Goal: Task Accomplishment & Management: Use online tool/utility

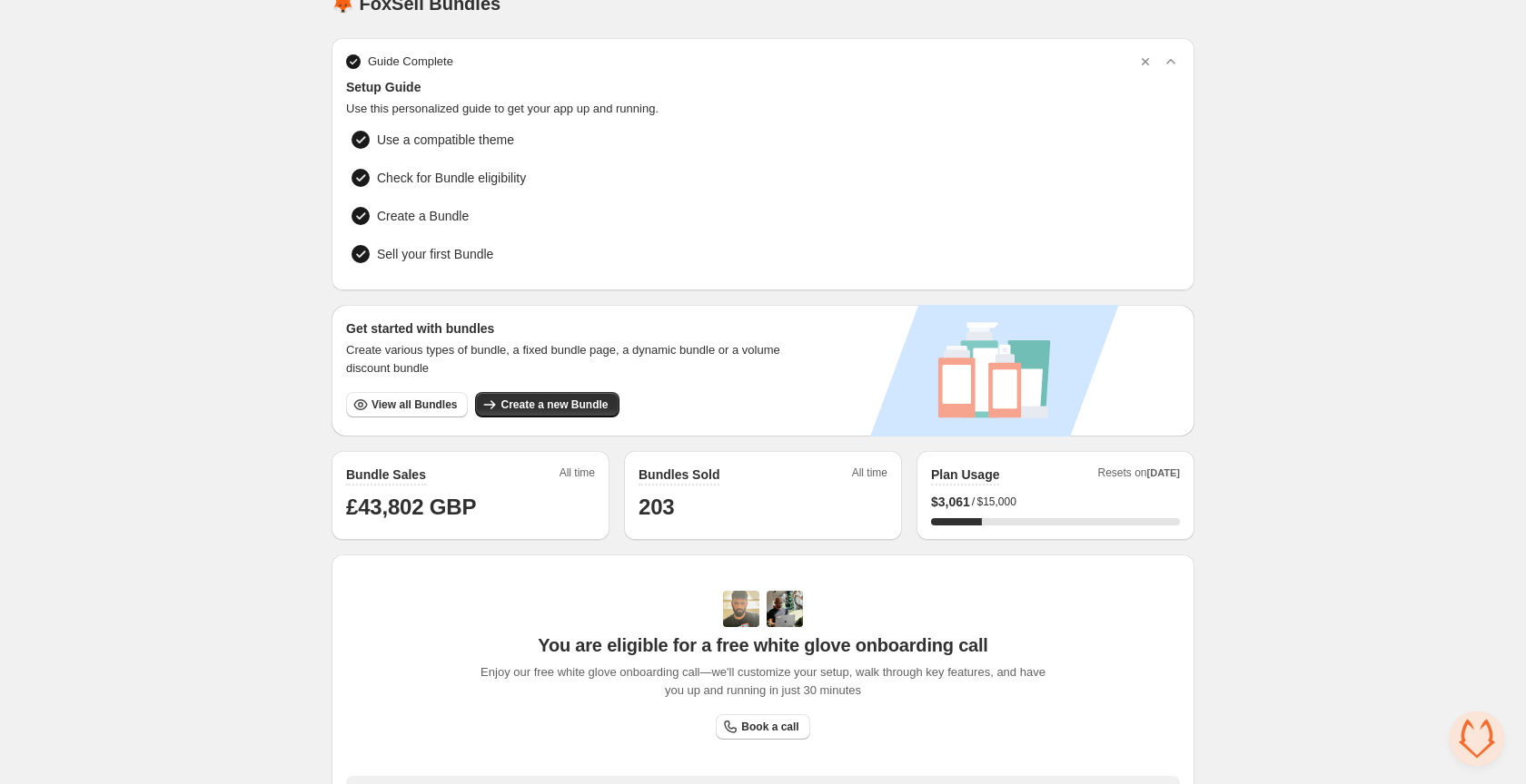
scroll to position [12, 0]
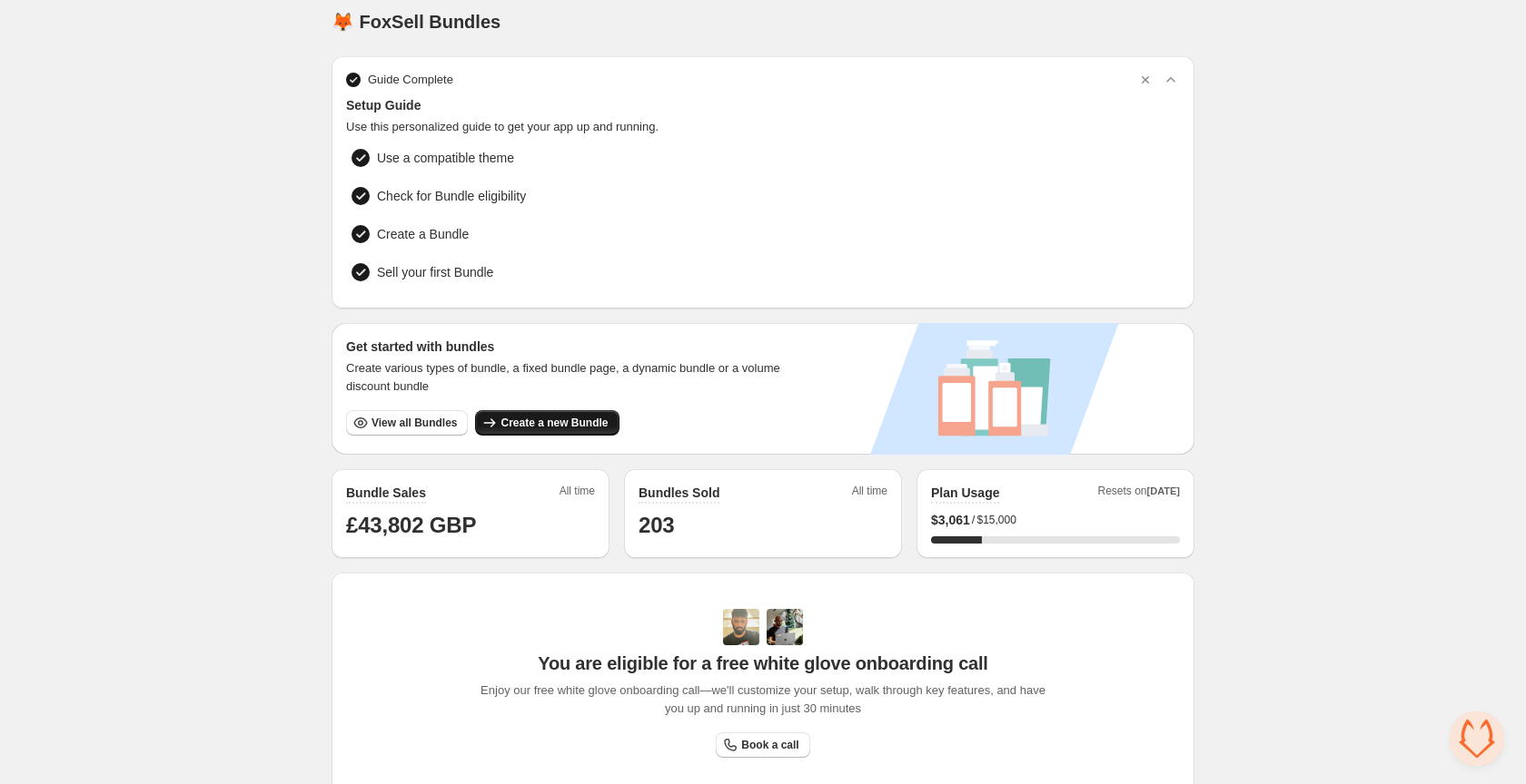
click at [565, 418] on span "Create a new Bundle" at bounding box center [554, 423] width 107 height 14
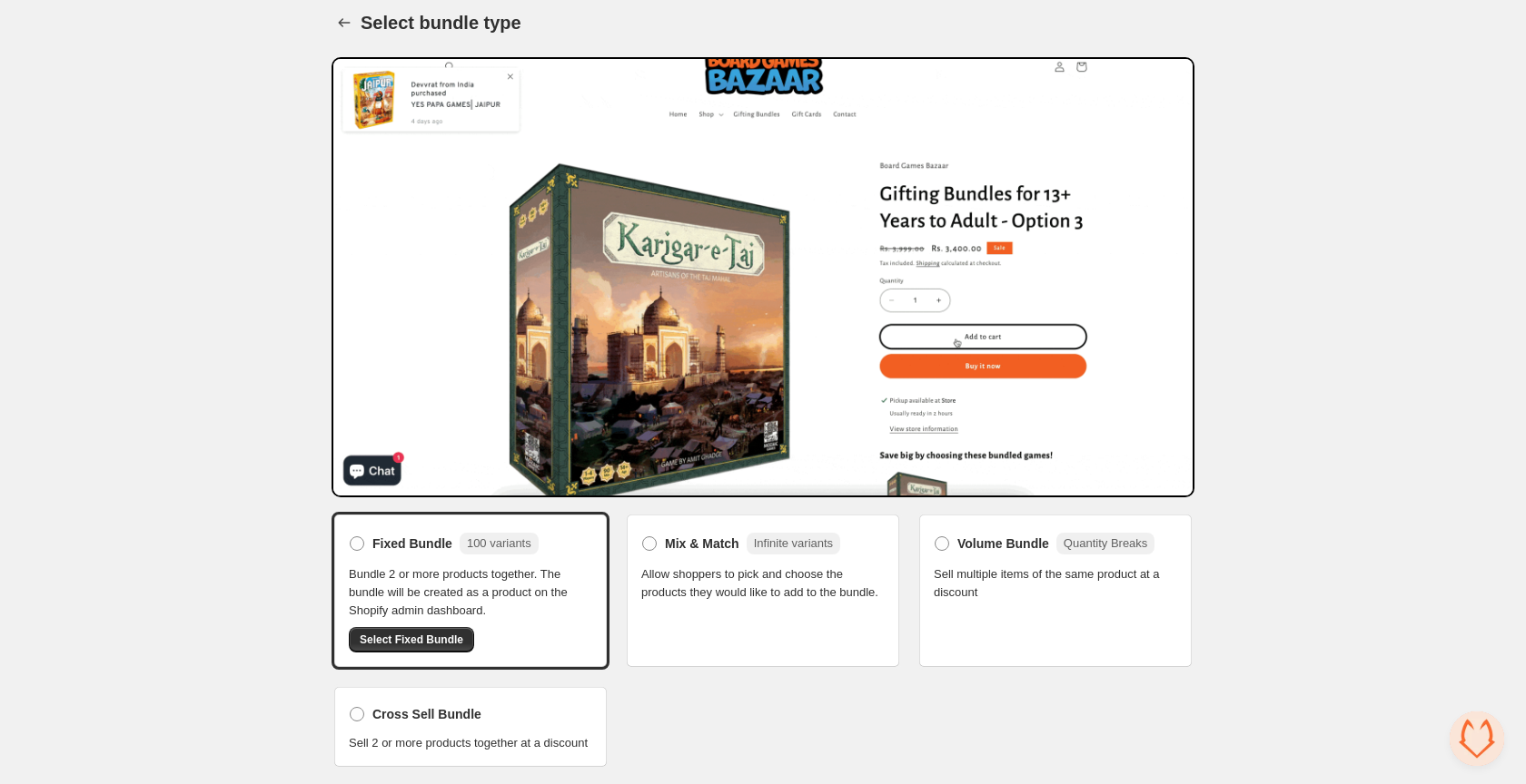
scroll to position [30, 0]
click at [392, 632] on span "Select Fixed Bundle" at bounding box center [411, 639] width 103 height 14
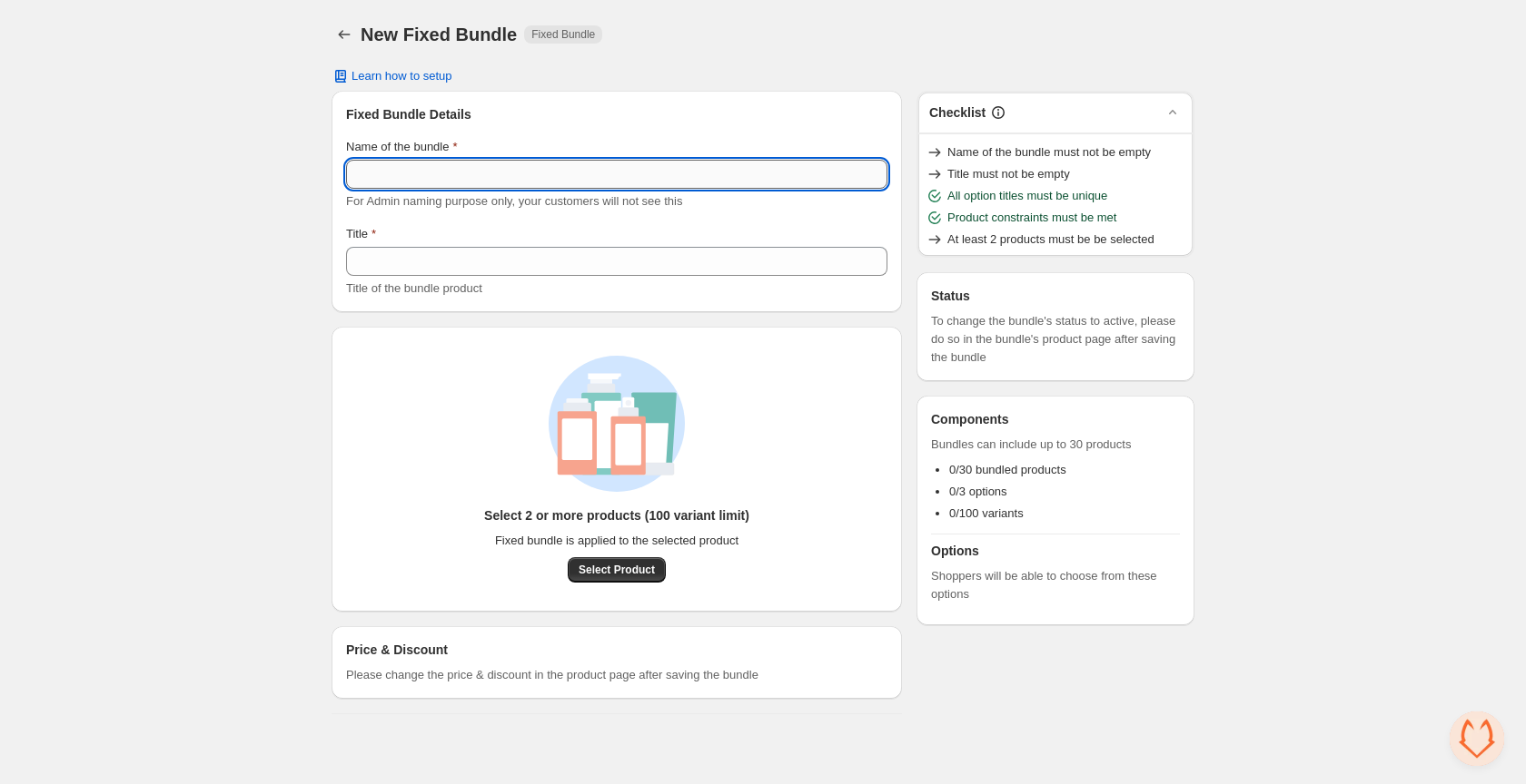
click at [414, 172] on input "Name of the bundle" at bounding box center [617, 174] width 541 height 29
type input "**********"
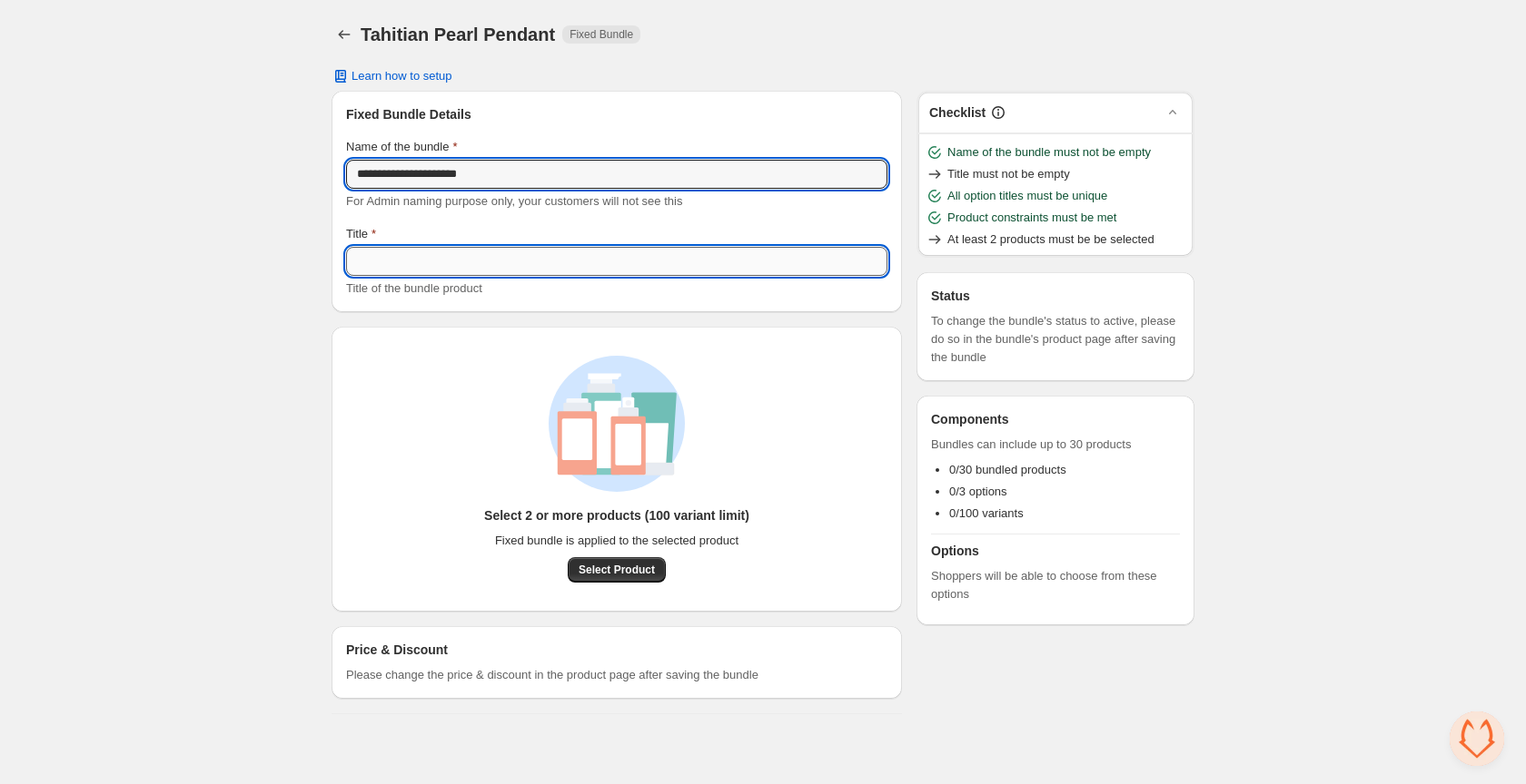
click at [376, 255] on input "Title" at bounding box center [617, 261] width 541 height 29
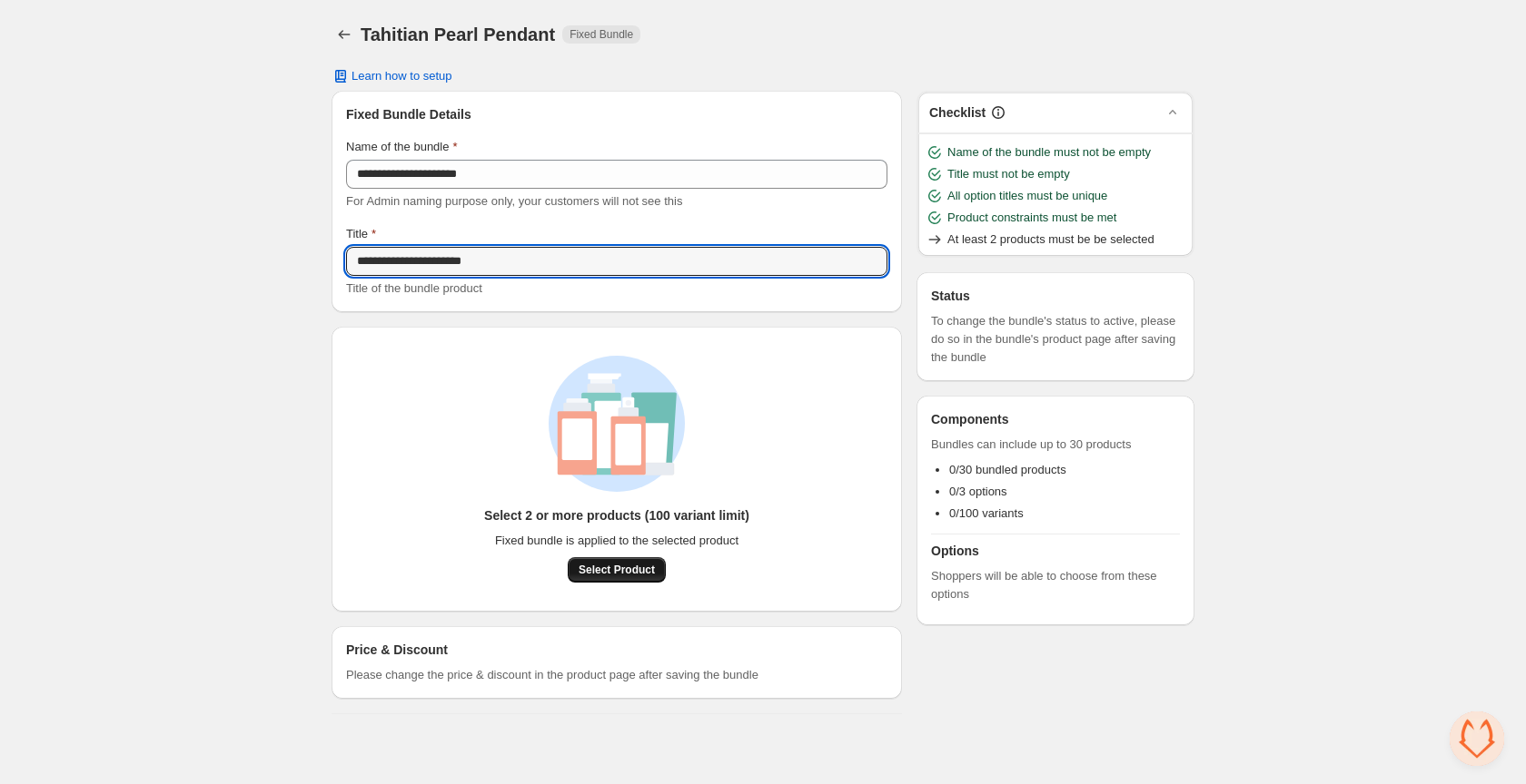
type input "**********"
click at [621, 565] on span "Select Product" at bounding box center [617, 569] width 76 height 14
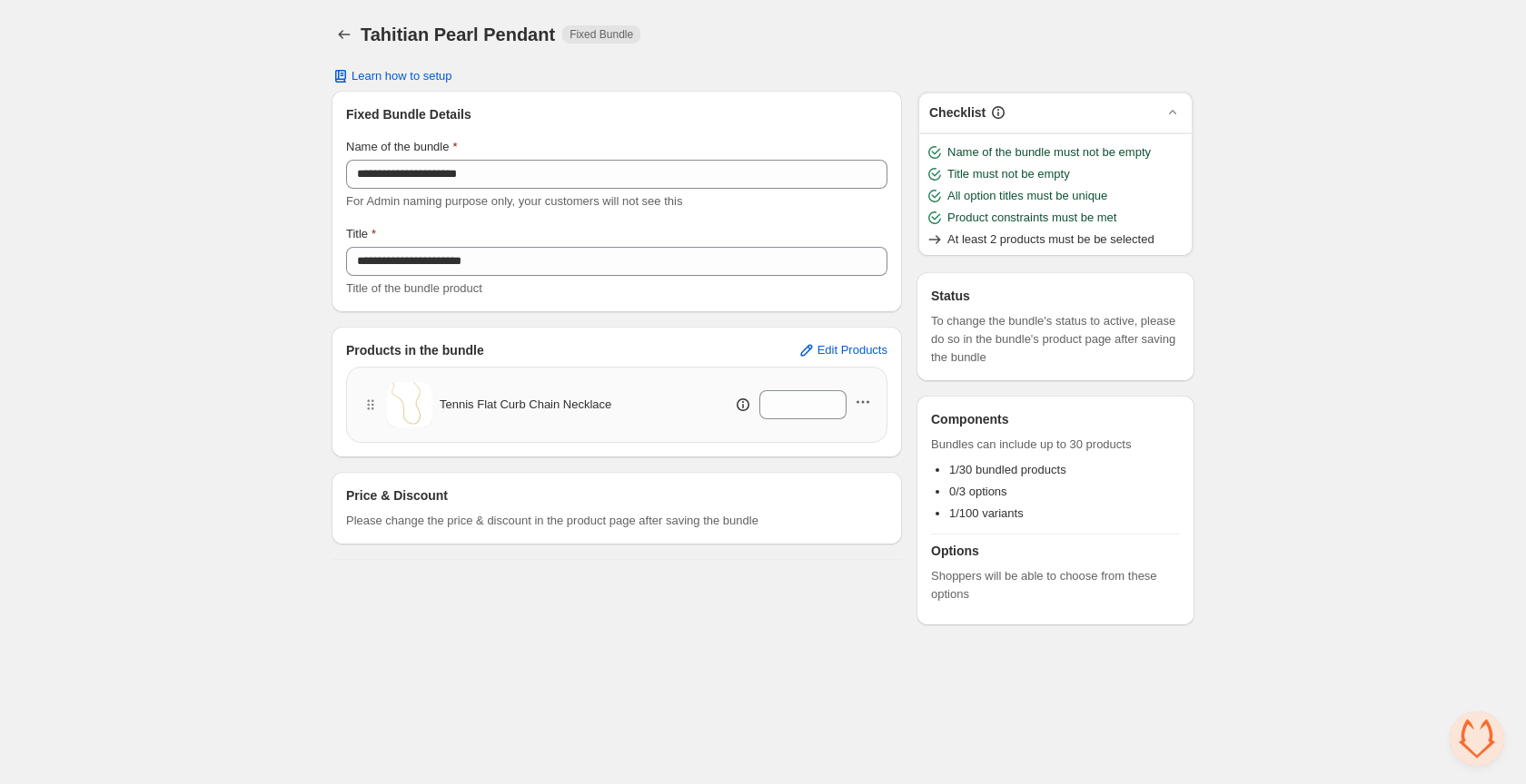
click at [867, 402] on icon "button" at bounding box center [863, 402] width 18 height 18
click at [792, 654] on body "**********" at bounding box center [763, 392] width 1526 height 784
click at [810, 348] on icon "button" at bounding box center [806, 350] width 18 height 18
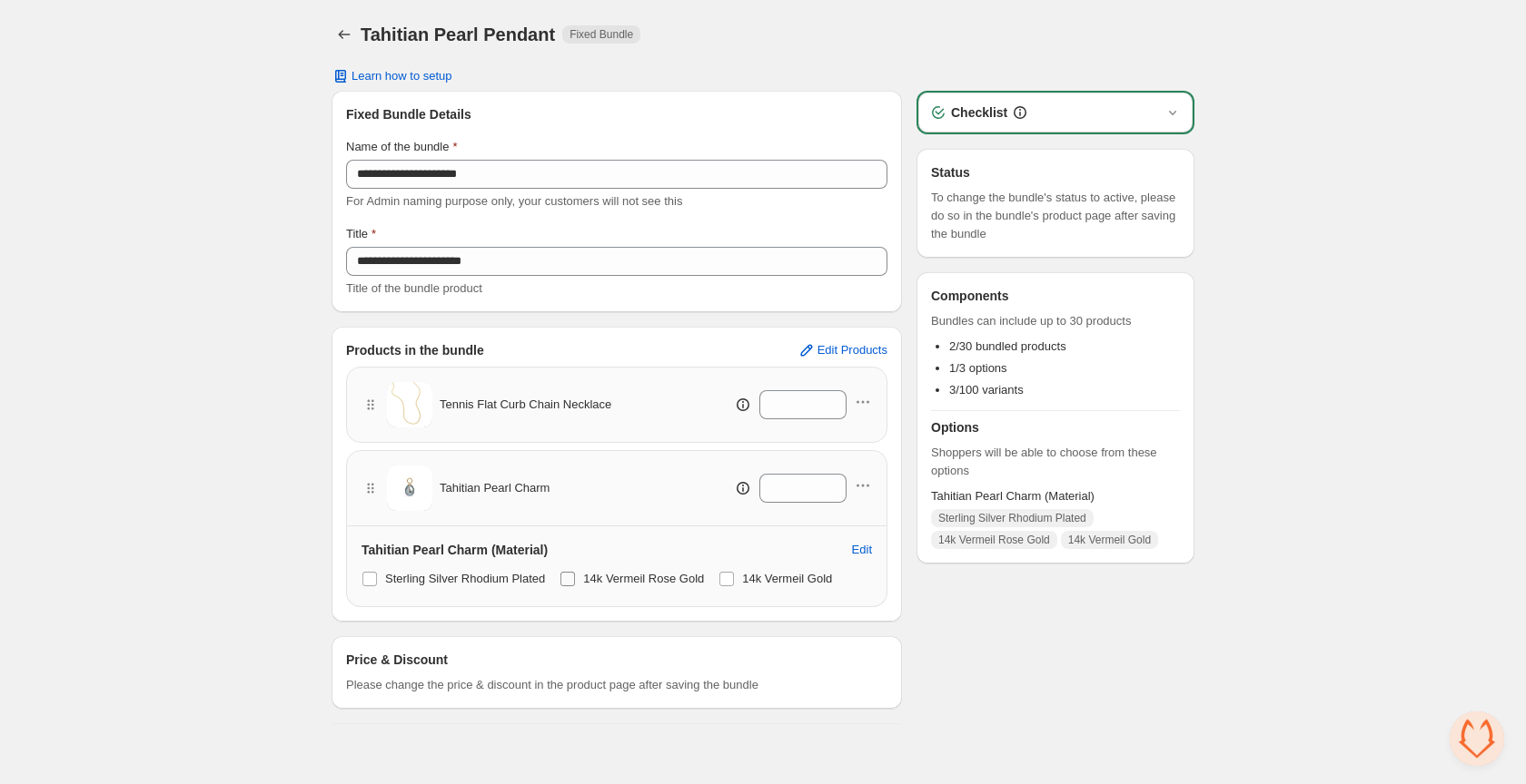
click at [575, 579] on span at bounding box center [567, 579] width 14 height 14
click at [368, 577] on span at bounding box center [369, 579] width 14 height 14
click at [1168, 116] on icon "button" at bounding box center [1172, 112] width 18 height 18
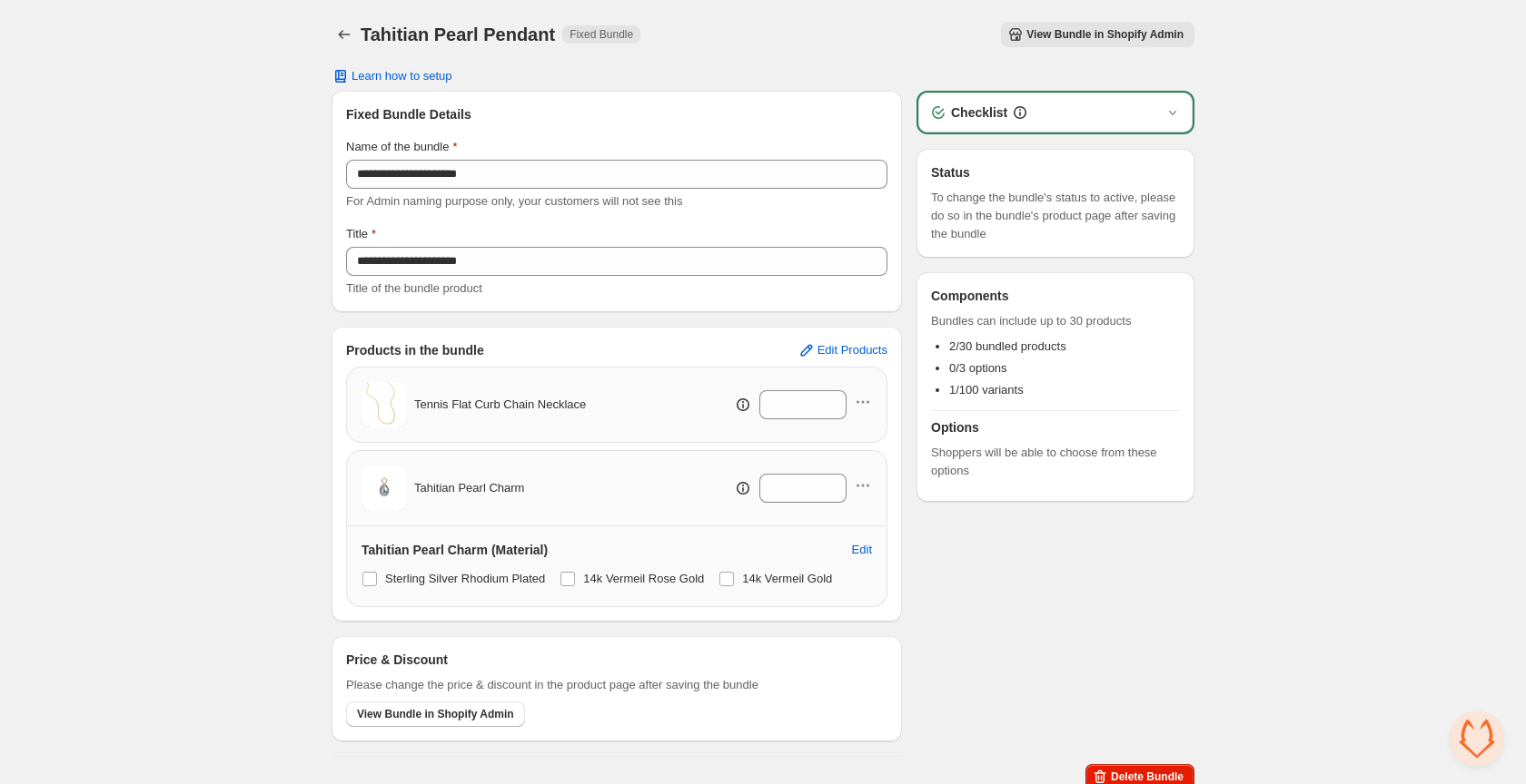
click at [1119, 29] on span "View Bundle in Shopify Admin" at bounding box center [1104, 34] width 157 height 14
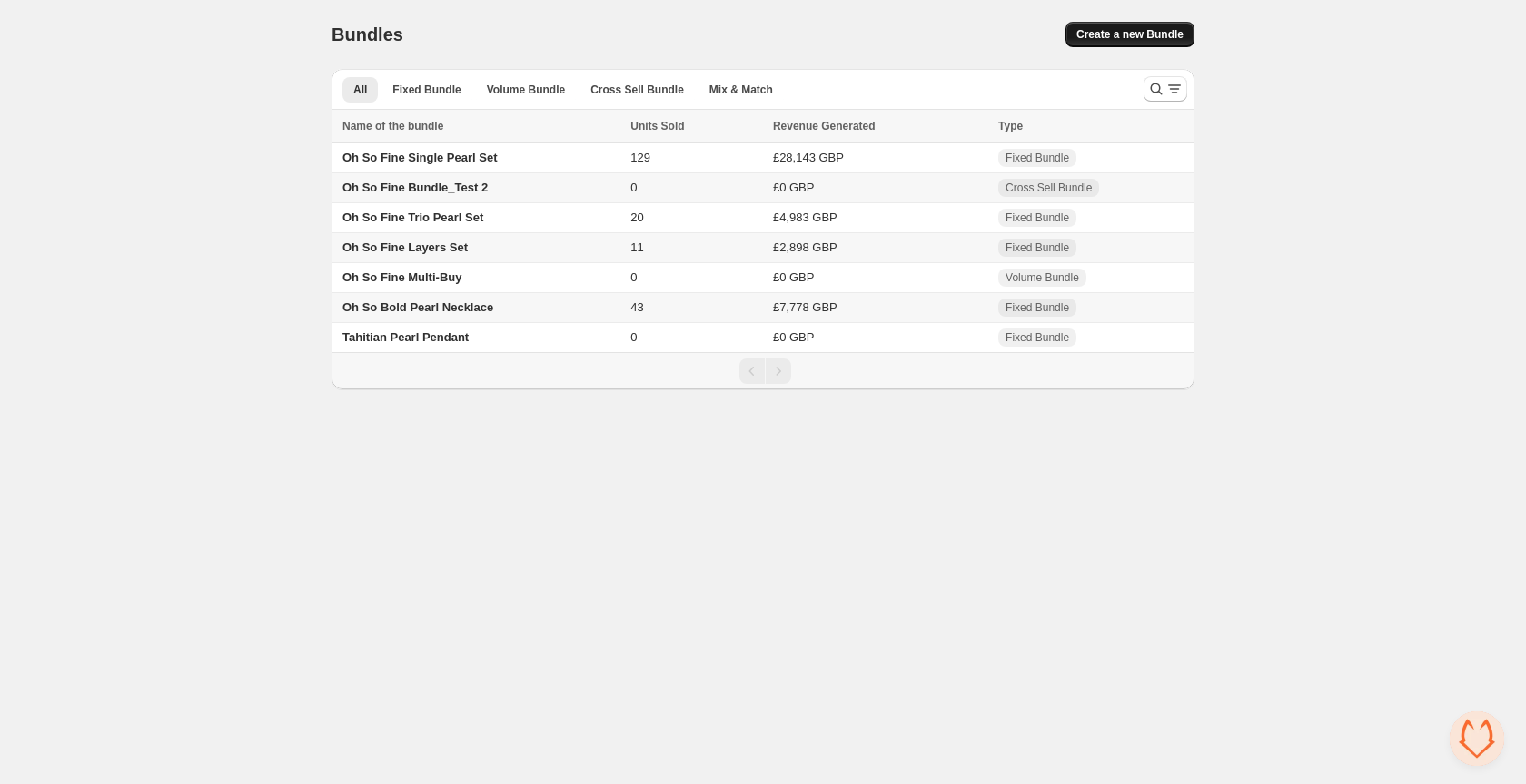
click at [1113, 32] on span "Create a new Bundle" at bounding box center [1130, 34] width 107 height 14
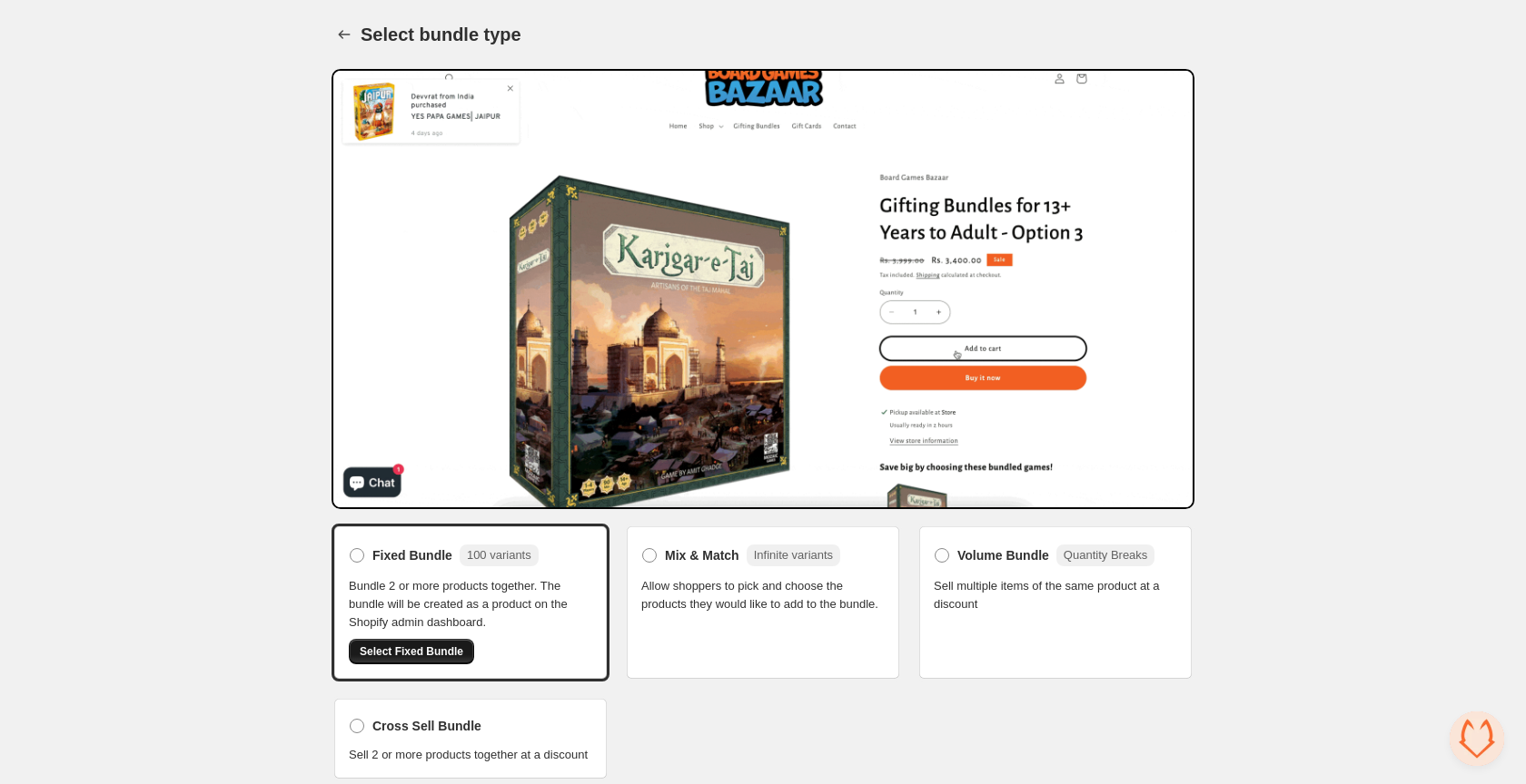
click at [426, 648] on span "Select Fixed Bundle" at bounding box center [411, 651] width 103 height 14
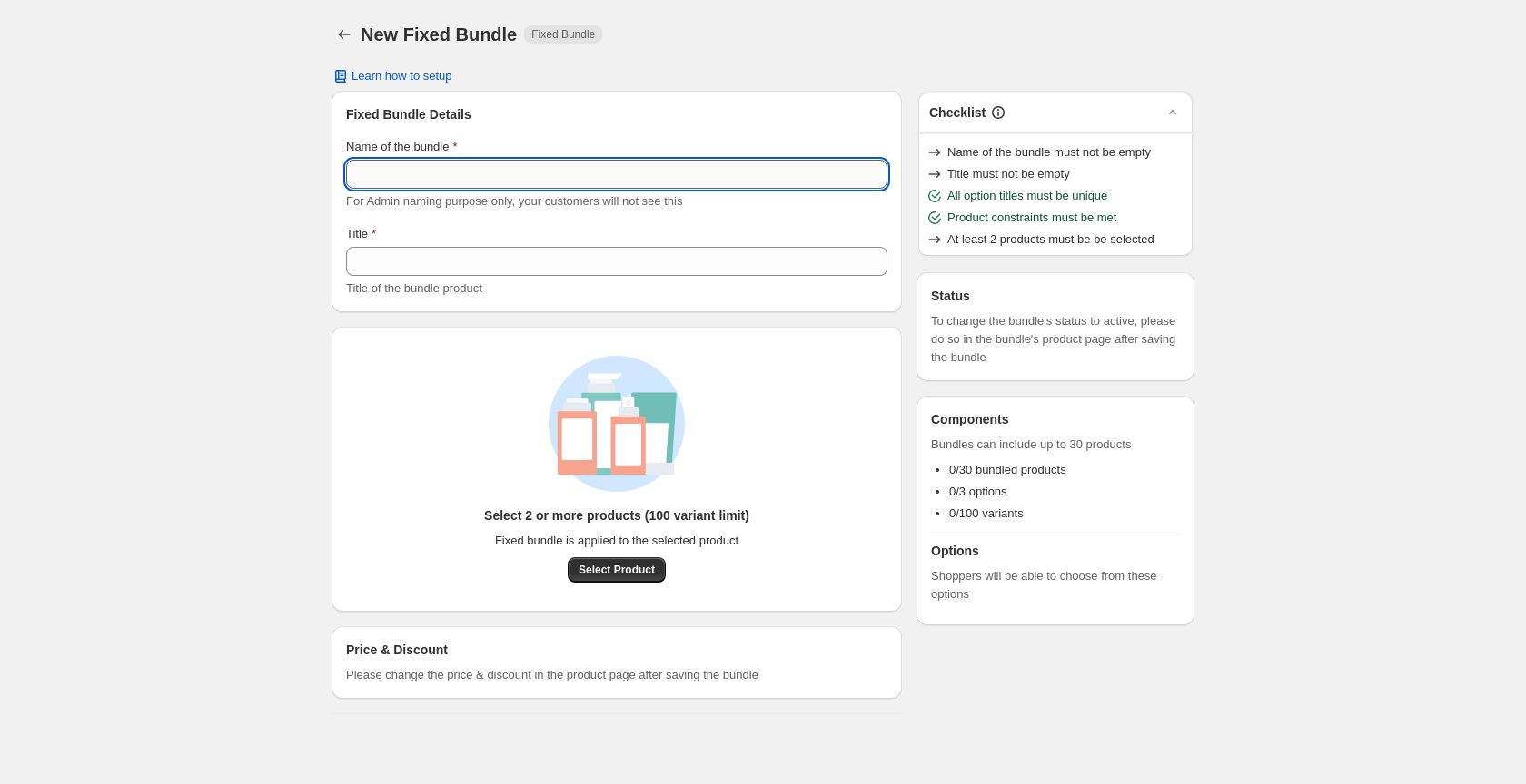
click at [387, 172] on input "Name of the bundle" at bounding box center [617, 174] width 541 height 29
type input "**********"
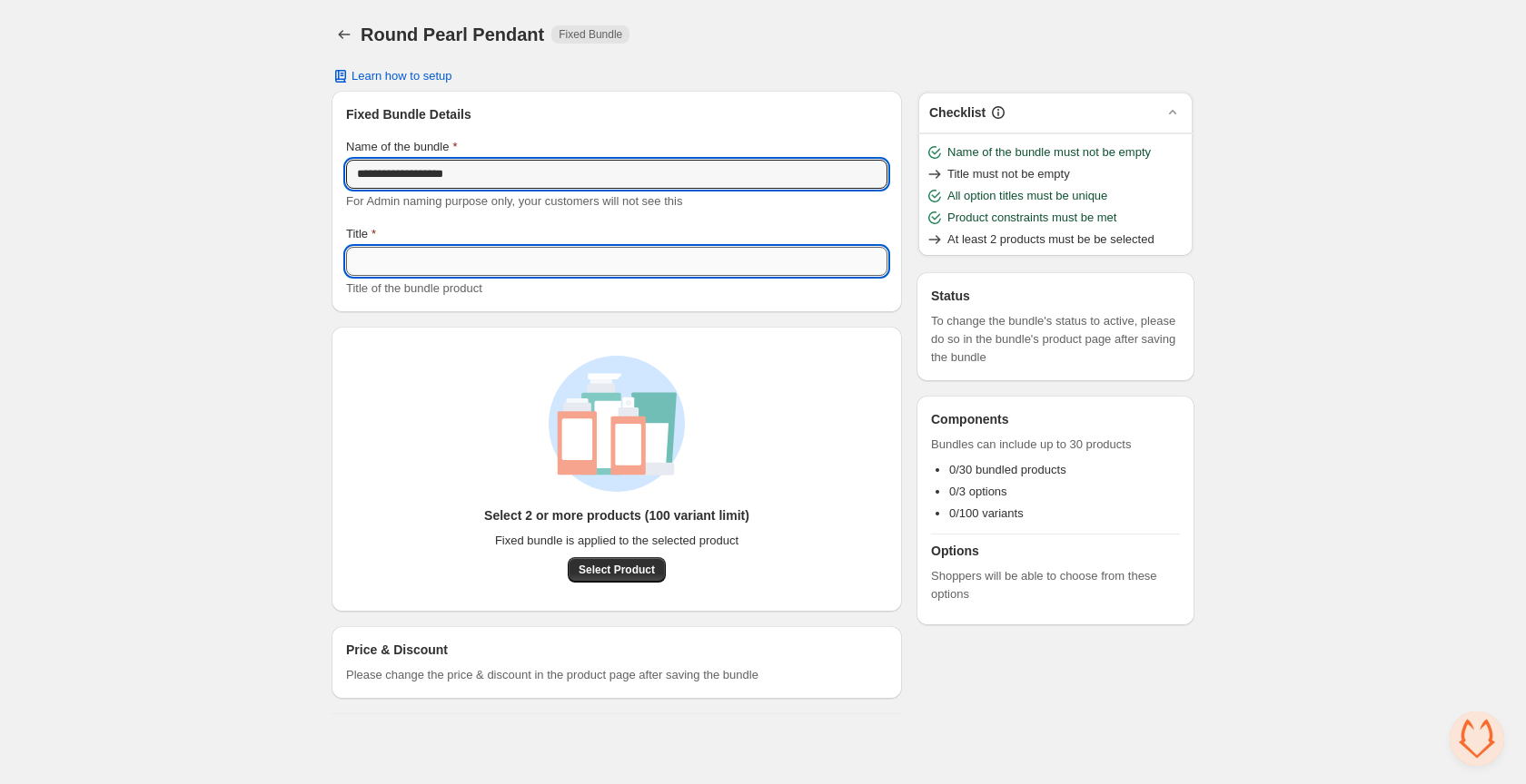
click at [384, 264] on input "Title" at bounding box center [617, 261] width 541 height 29
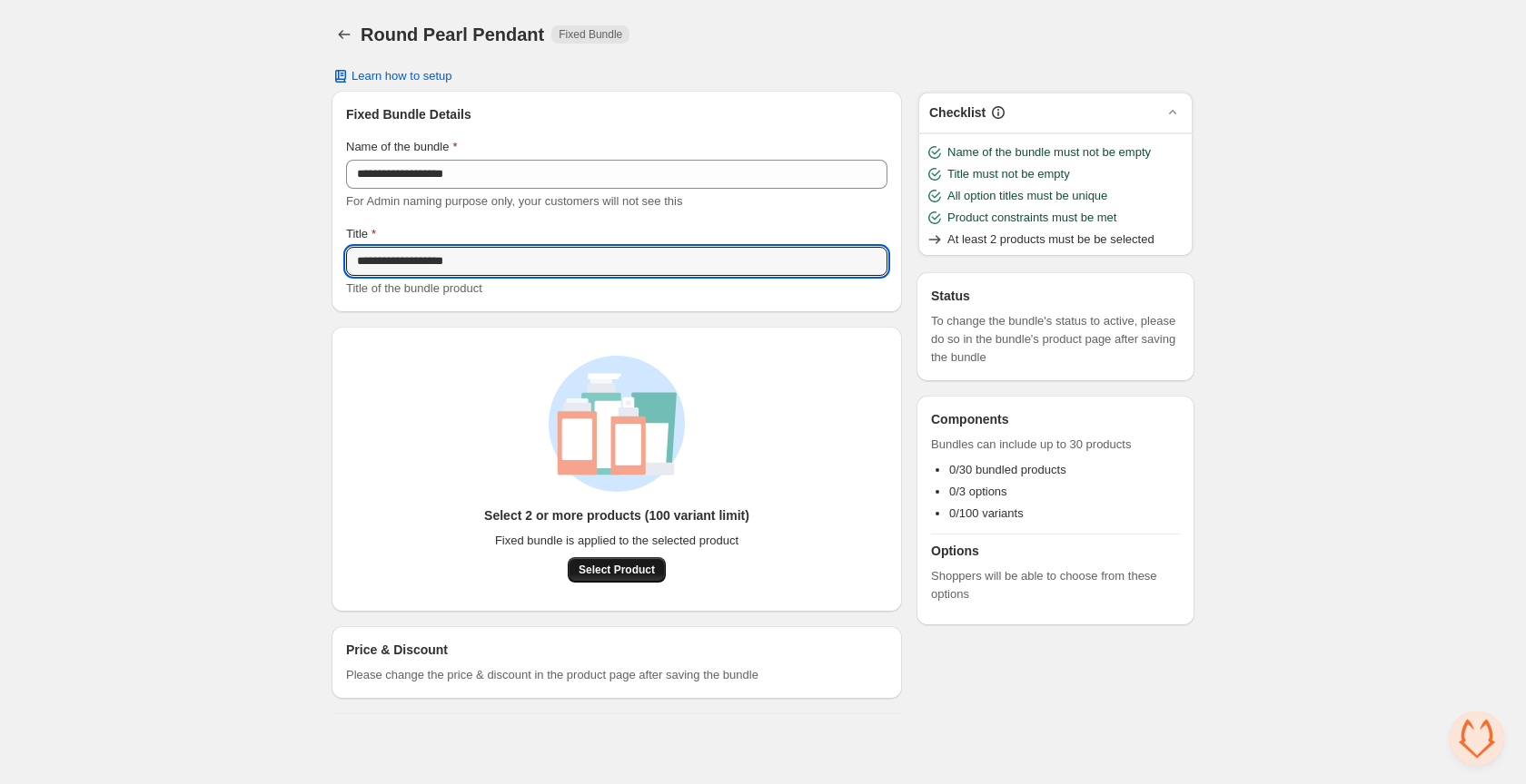
type input "**********"
click at [617, 568] on span "Select Product" at bounding box center [617, 569] width 76 height 14
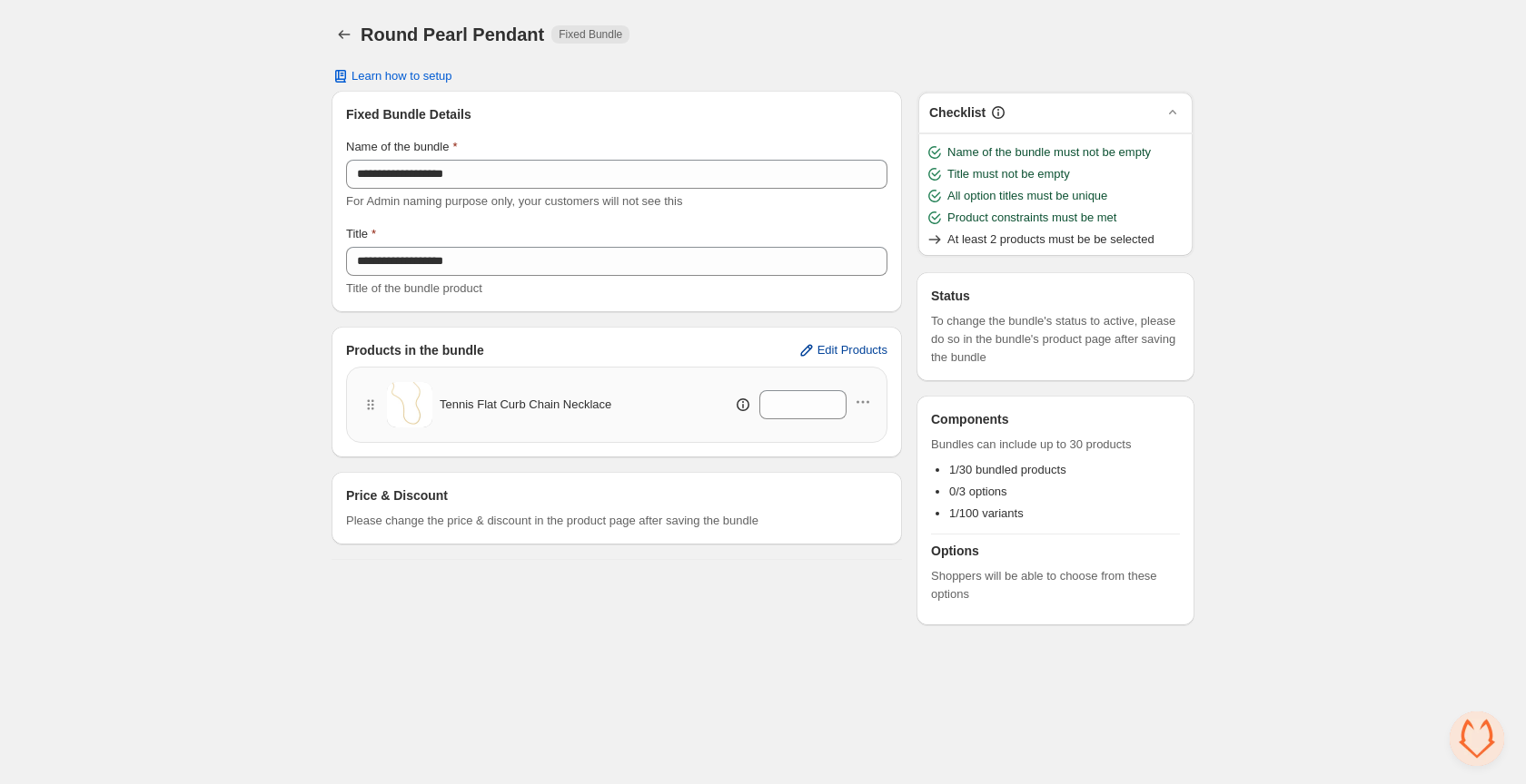
click at [817, 347] on span "Edit Products" at bounding box center [851, 350] width 70 height 14
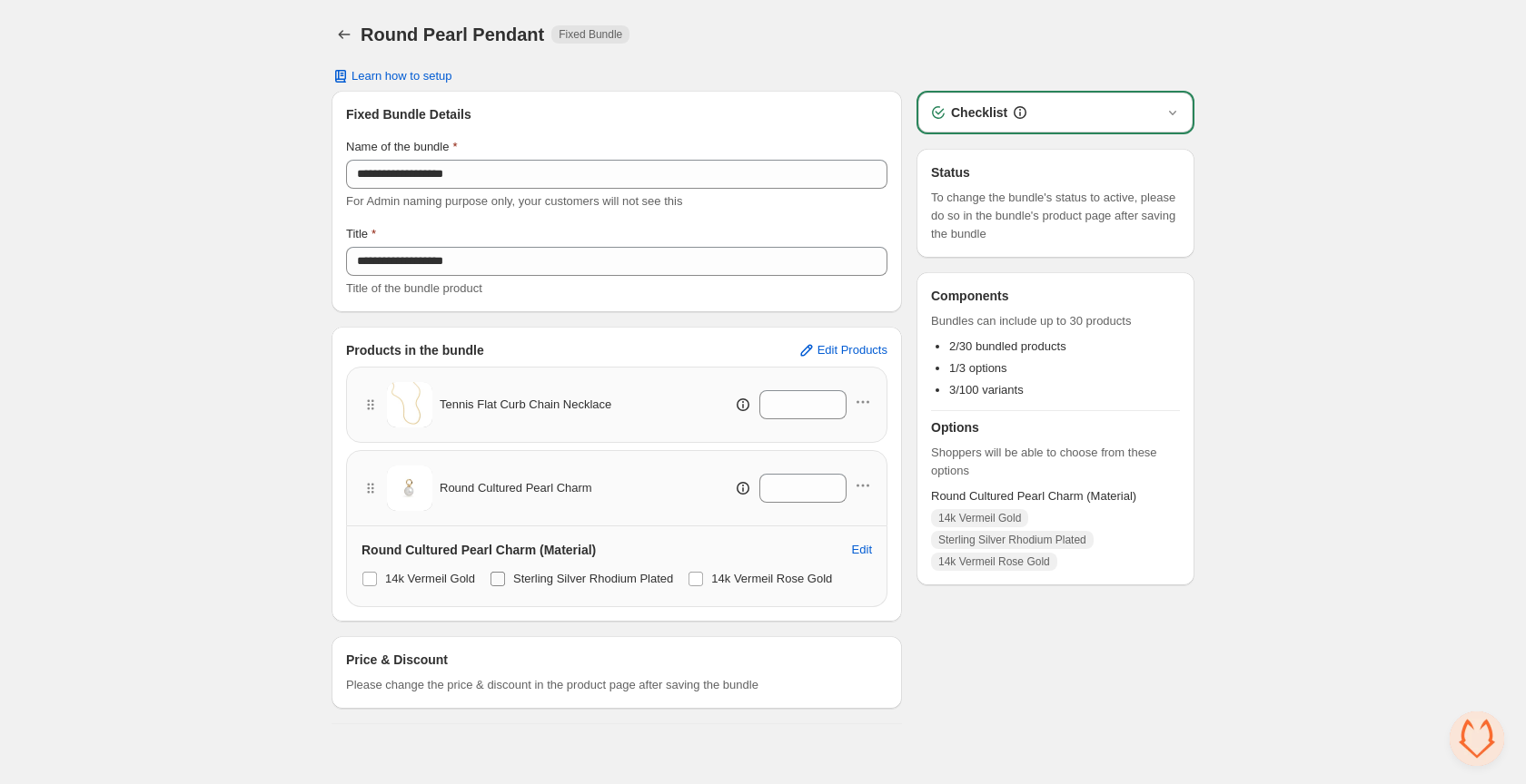
click at [497, 577] on span at bounding box center [497, 579] width 14 height 14
click at [703, 581] on span at bounding box center [695, 579] width 14 height 14
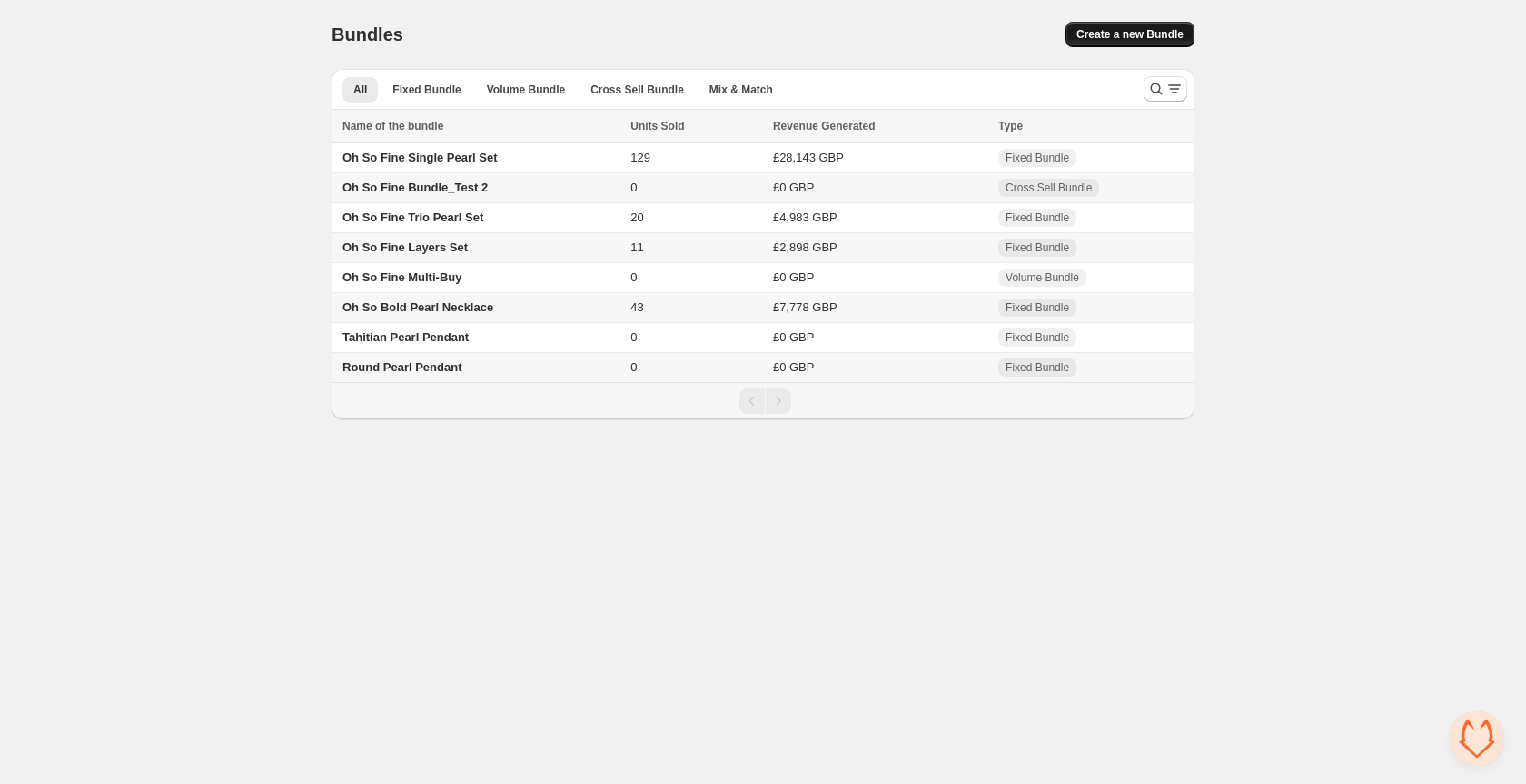
click at [1099, 30] on span "Create a new Bundle" at bounding box center [1130, 34] width 107 height 14
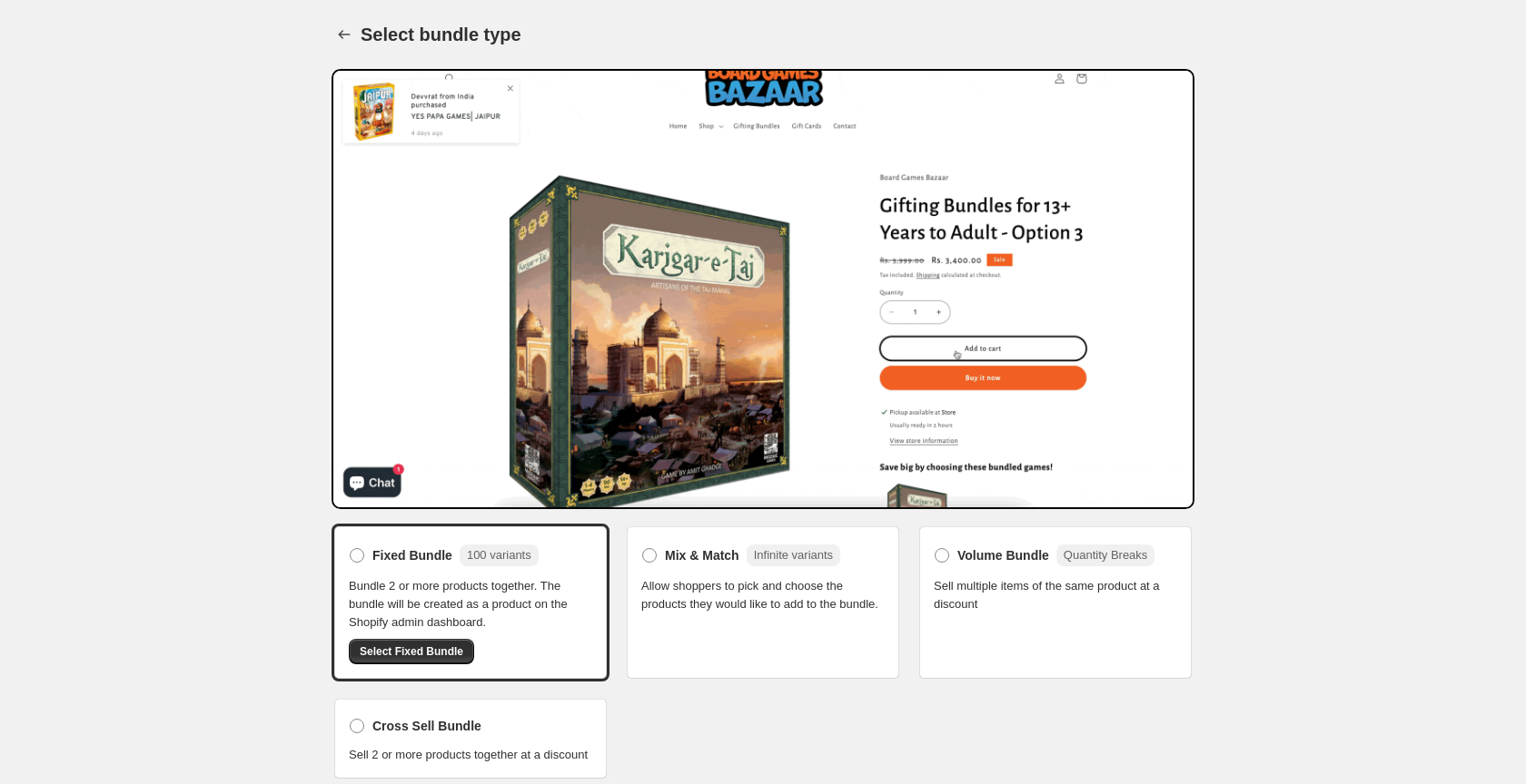
click at [436, 647] on span "Select Fixed Bundle" at bounding box center [411, 651] width 103 height 14
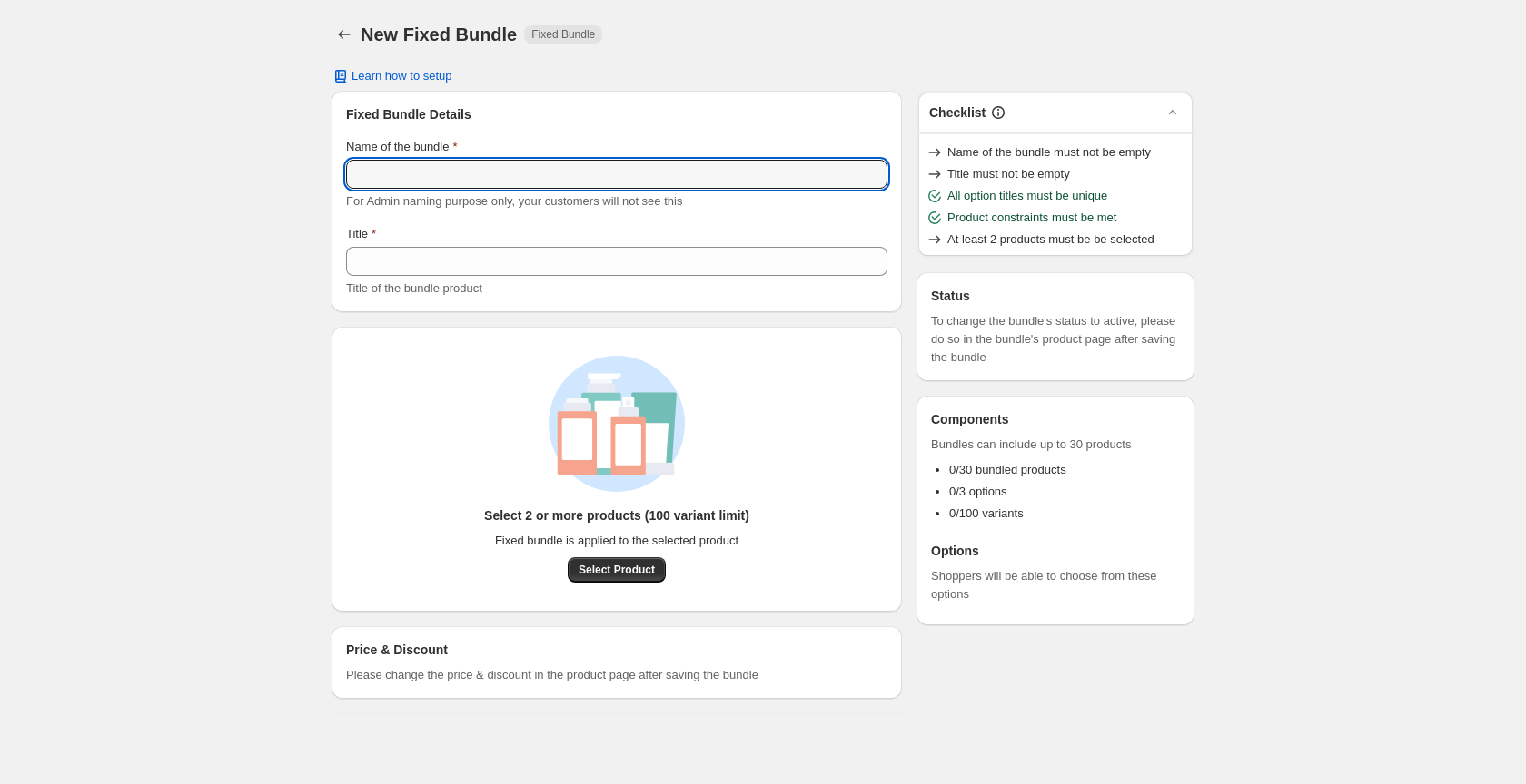
click at [411, 183] on input "Name of the bundle" at bounding box center [617, 174] width 541 height 29
type input "**********"
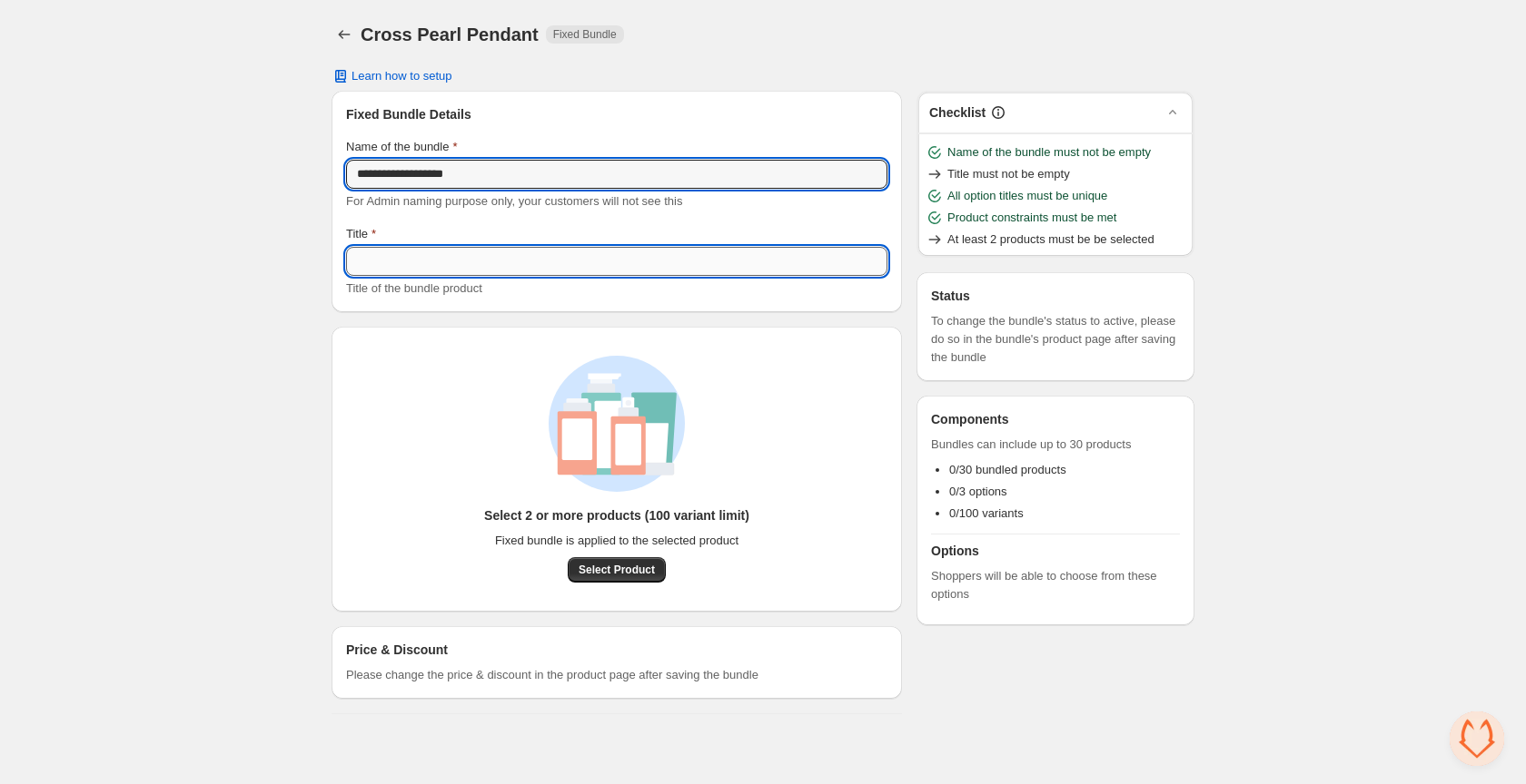
click at [388, 258] on input "Title" at bounding box center [617, 261] width 541 height 29
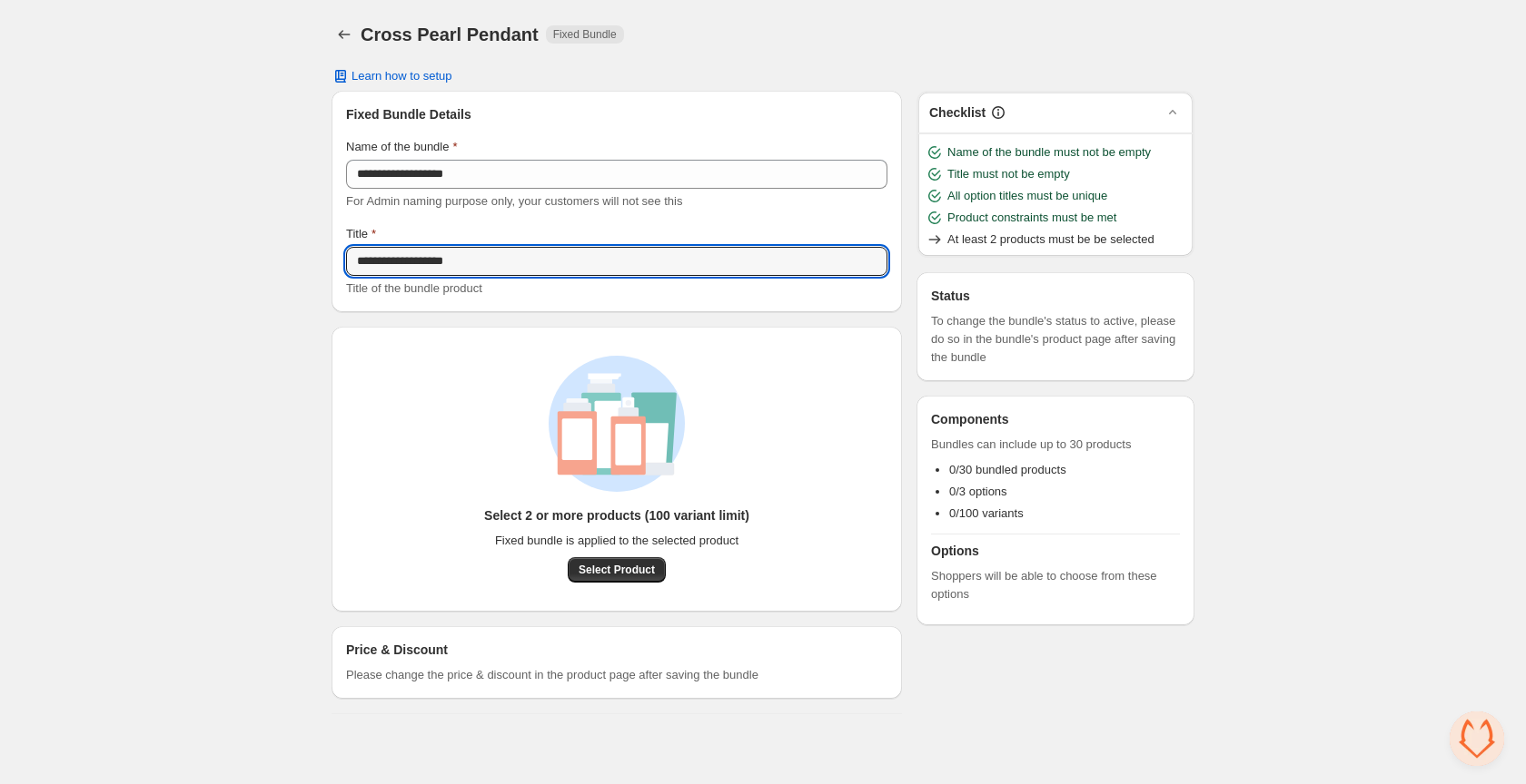
type input "**********"
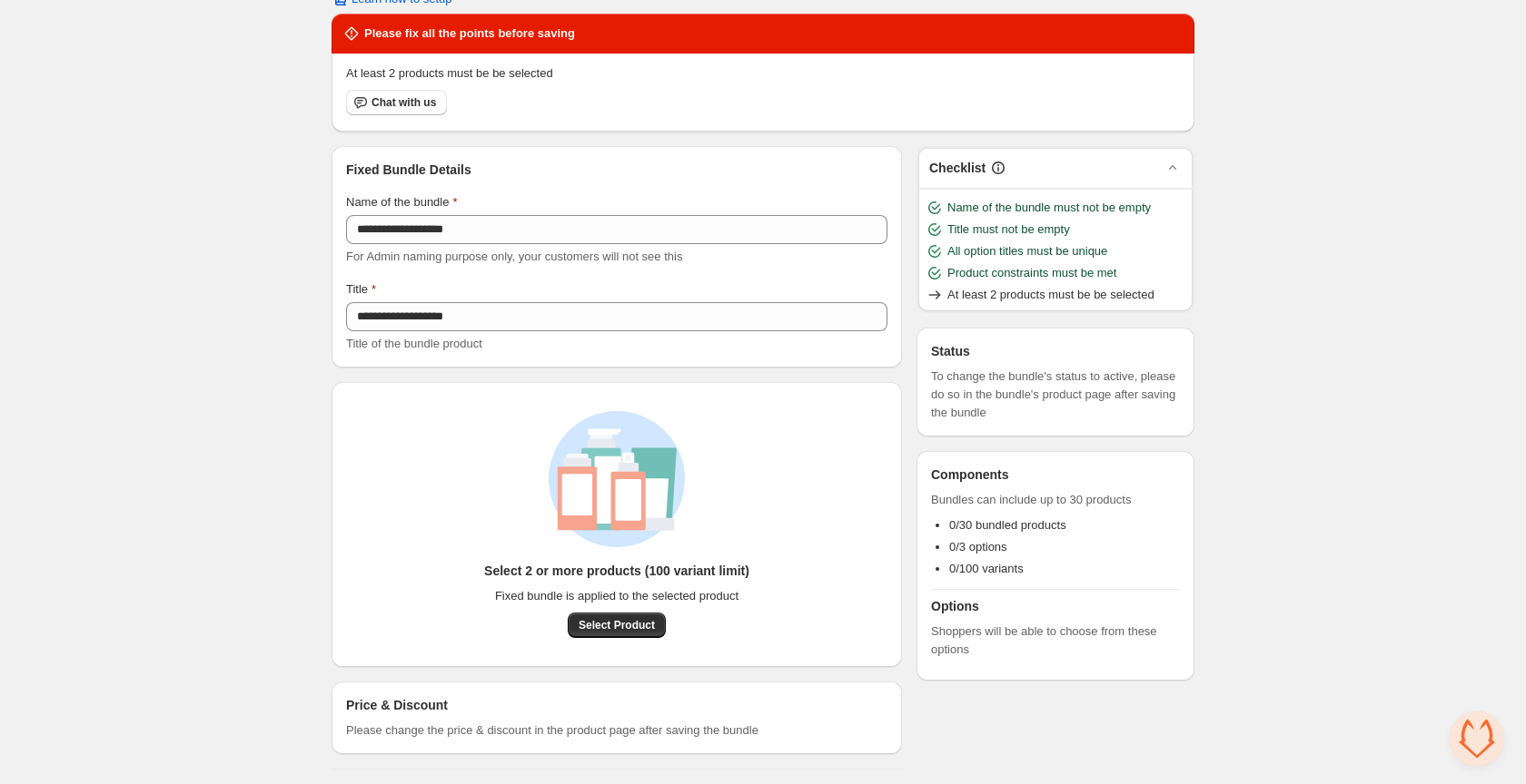
scroll to position [76, 0]
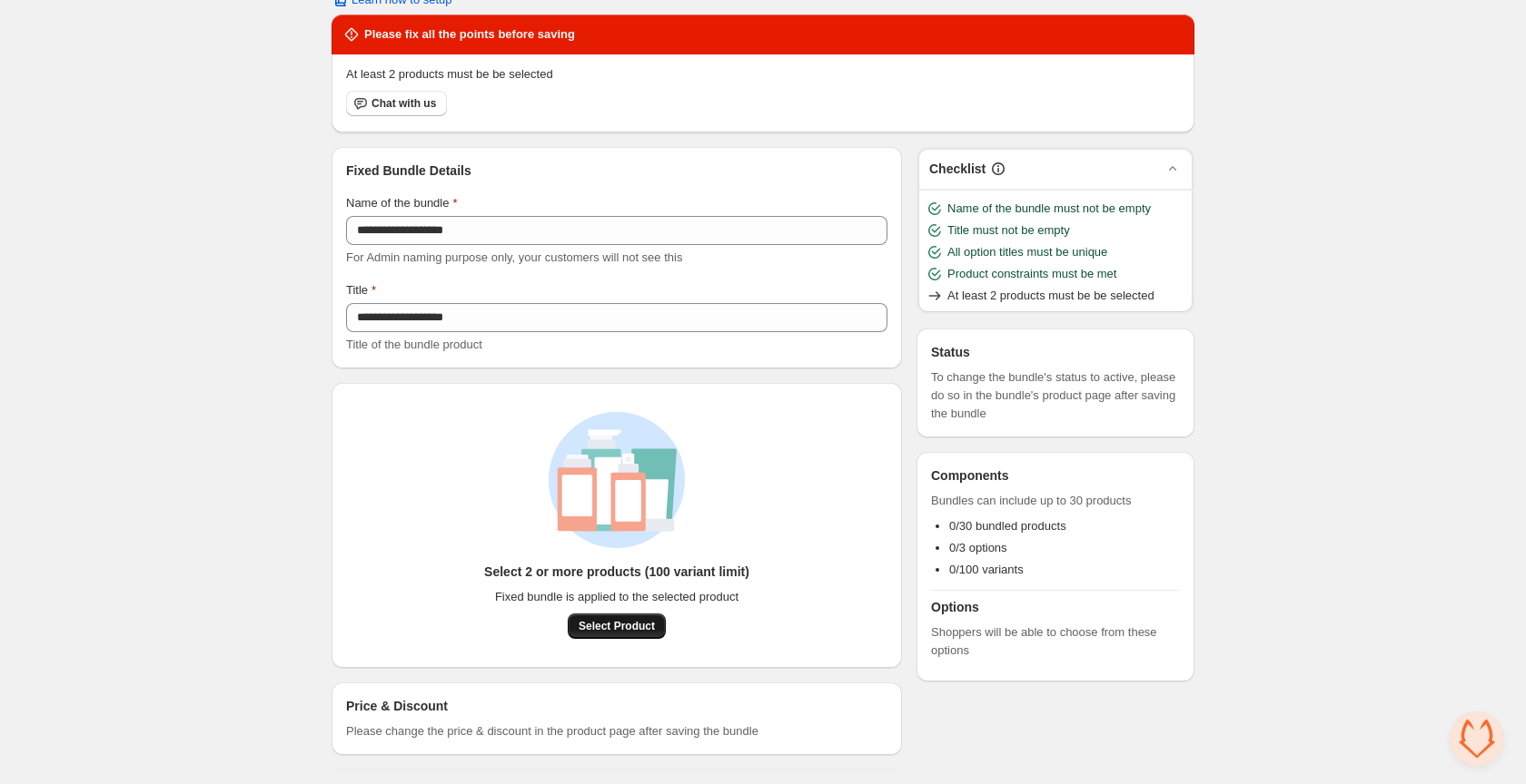
click at [631, 623] on span "Select Product" at bounding box center [617, 626] width 76 height 14
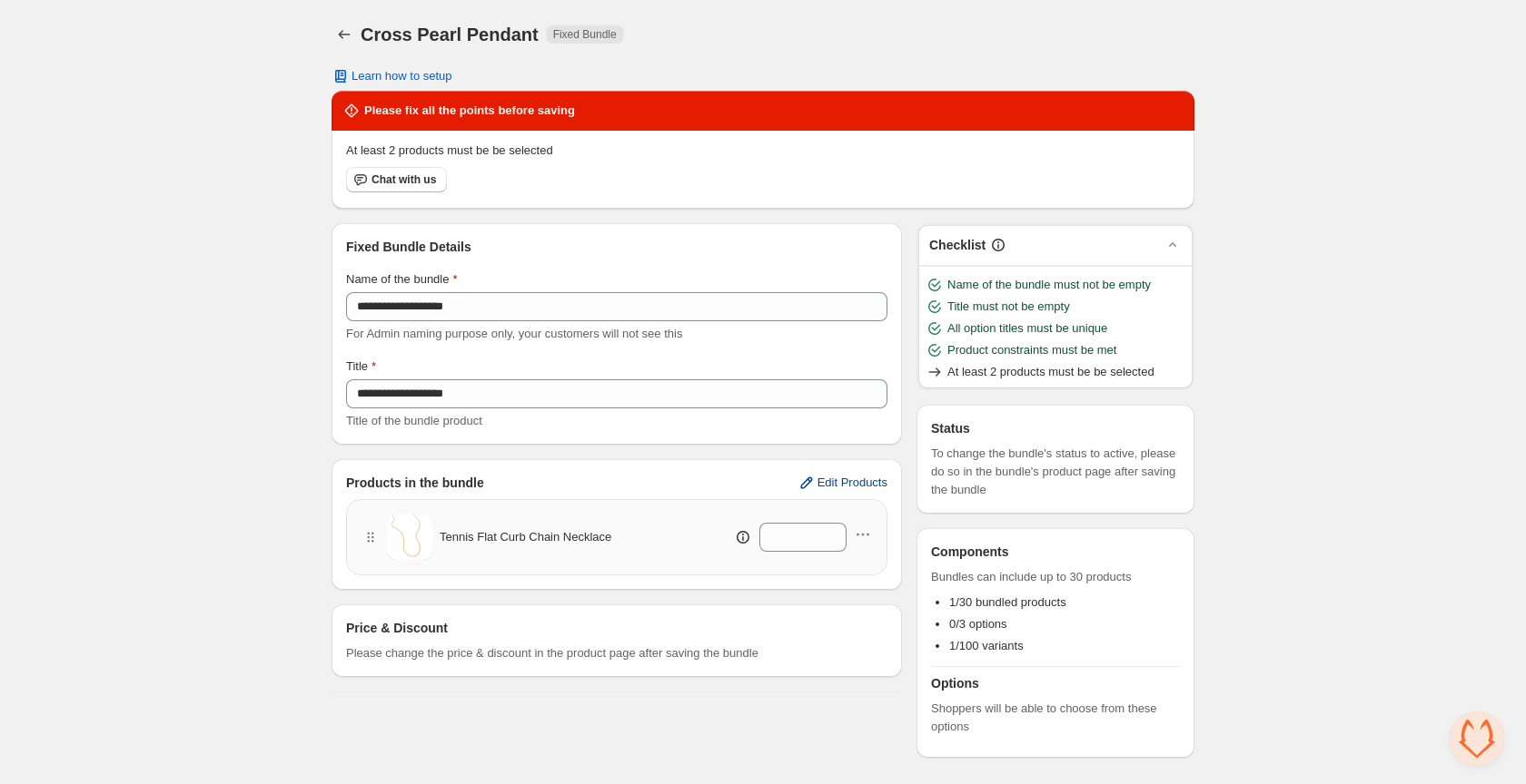
click at [839, 479] on span "Edit Products" at bounding box center [851, 483] width 70 height 14
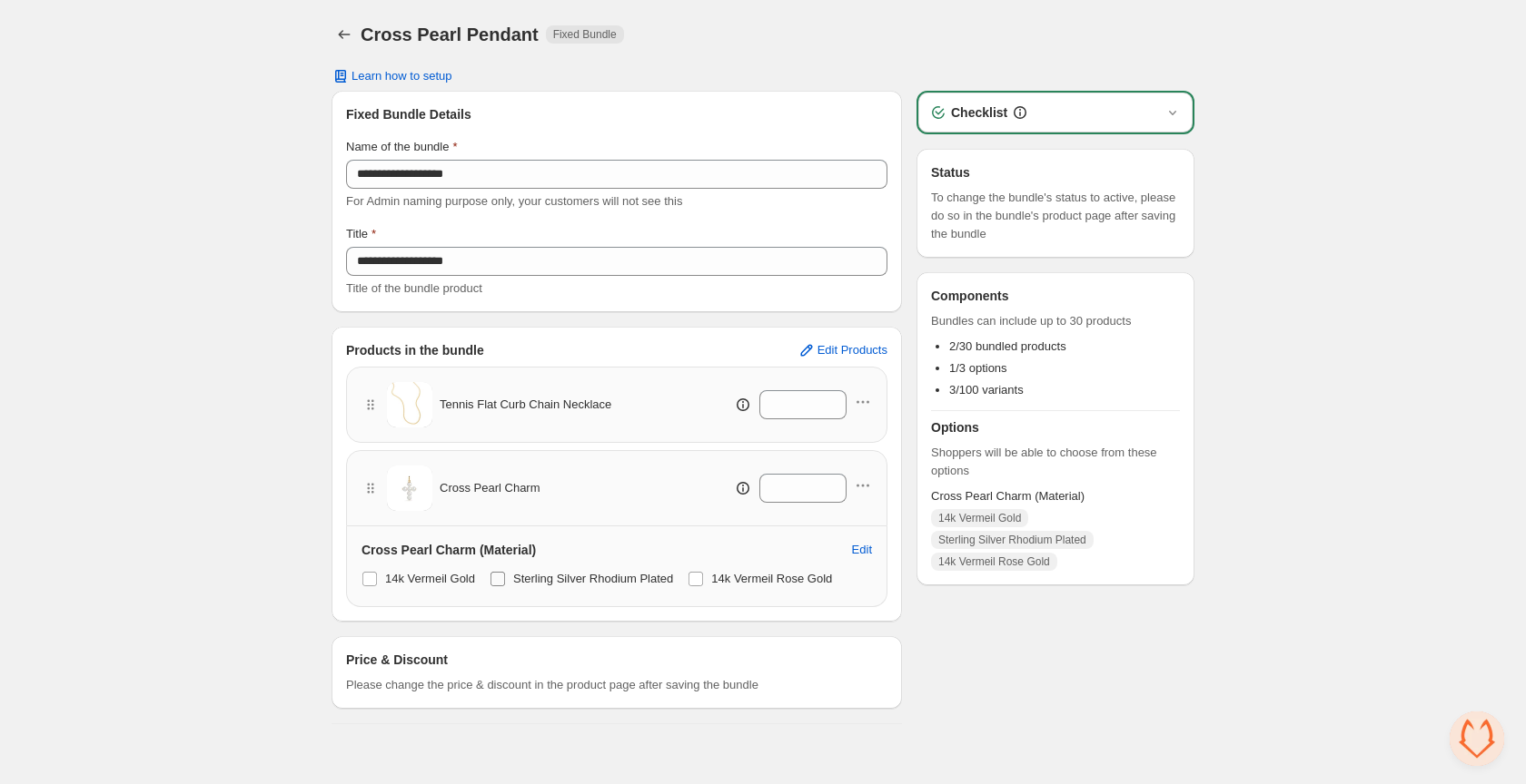
click at [505, 582] on span at bounding box center [497, 579] width 14 height 14
click at [703, 582] on span at bounding box center [695, 579] width 14 height 14
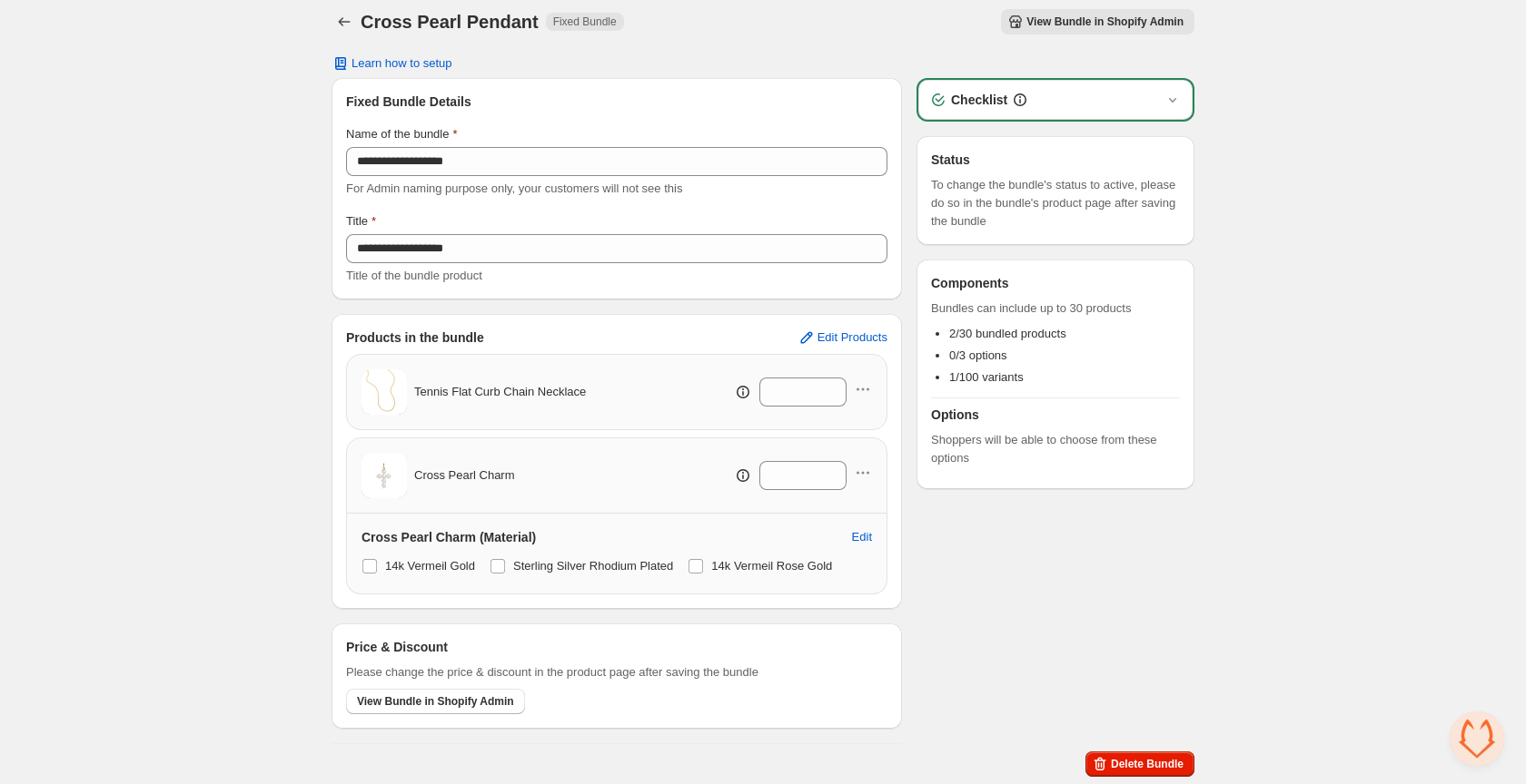
scroll to position [12, 0]
